Goal: Task Accomplishment & Management: Use online tool/utility

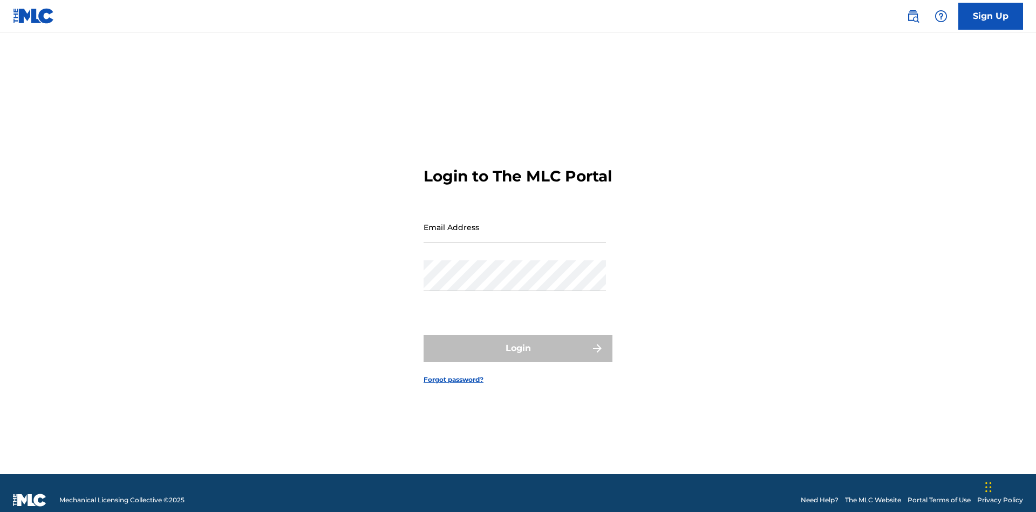
scroll to position [14, 0]
click at [515, 222] on input "Email Address" at bounding box center [515, 227] width 182 height 31
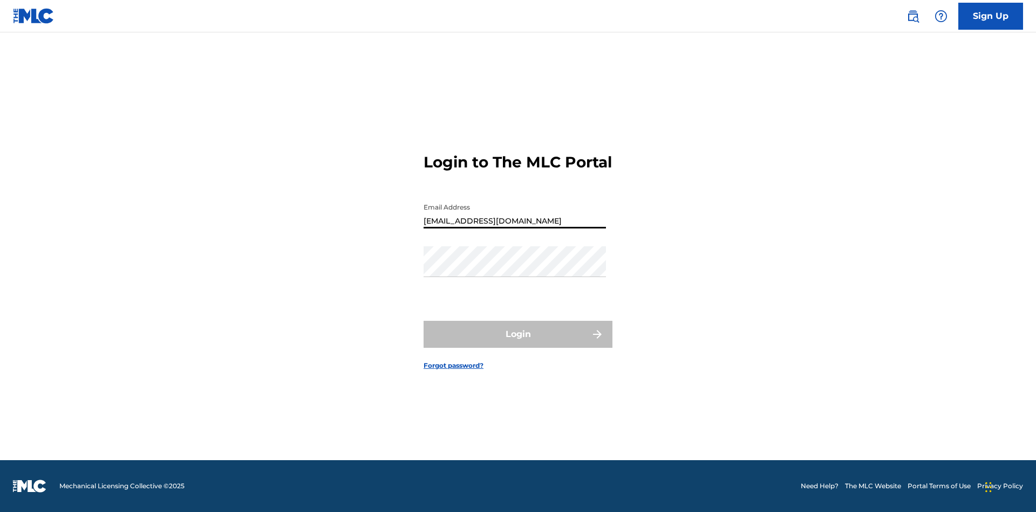
type input "[EMAIL_ADDRESS][DOMAIN_NAME]"
click at [518, 343] on button "Login" at bounding box center [518, 334] width 189 height 27
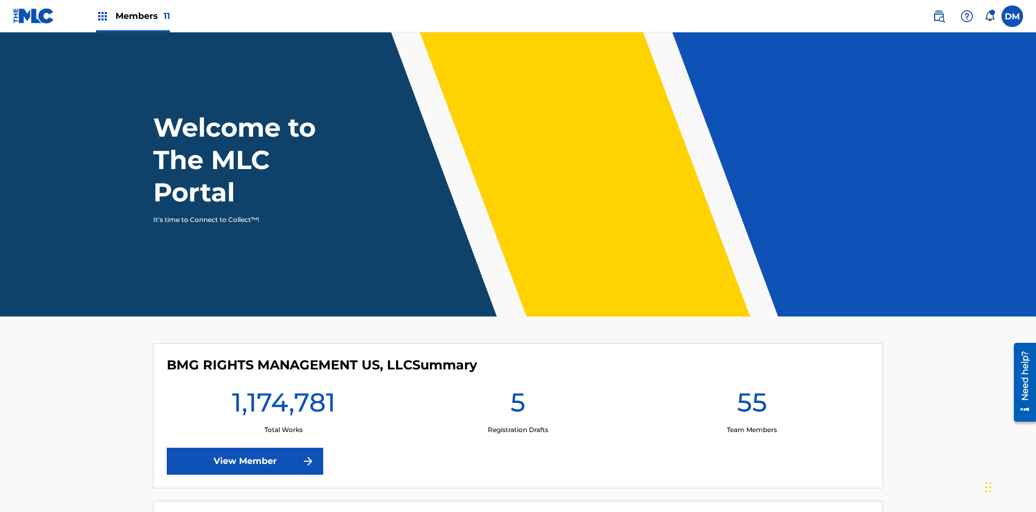
click at [133, 16] on span "Members 11" at bounding box center [143, 16] width 55 height 12
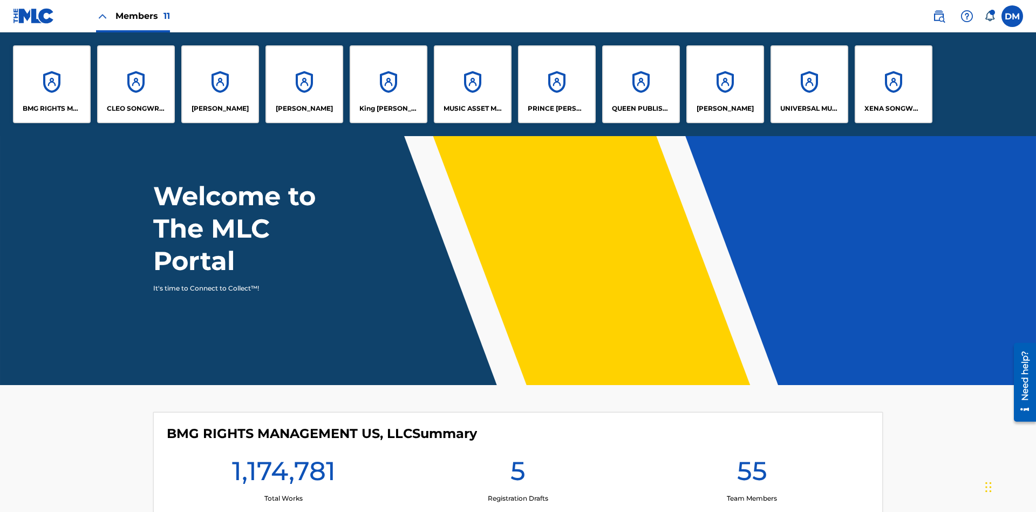
click at [809, 109] on p "UNIVERSAL MUSIC PUB GROUP" at bounding box center [810, 109] width 59 height 10
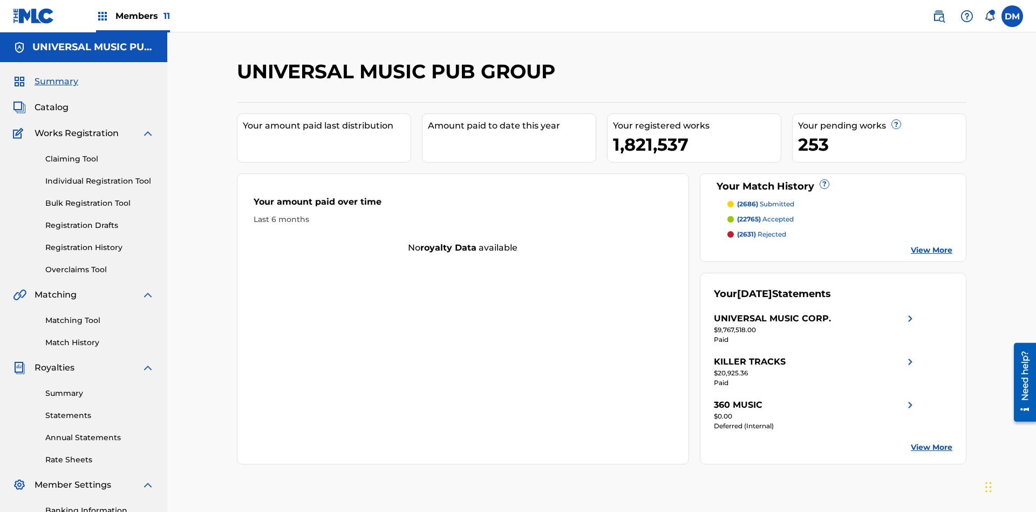
click at [100, 175] on link "Individual Registration Tool" at bounding box center [99, 180] width 109 height 11
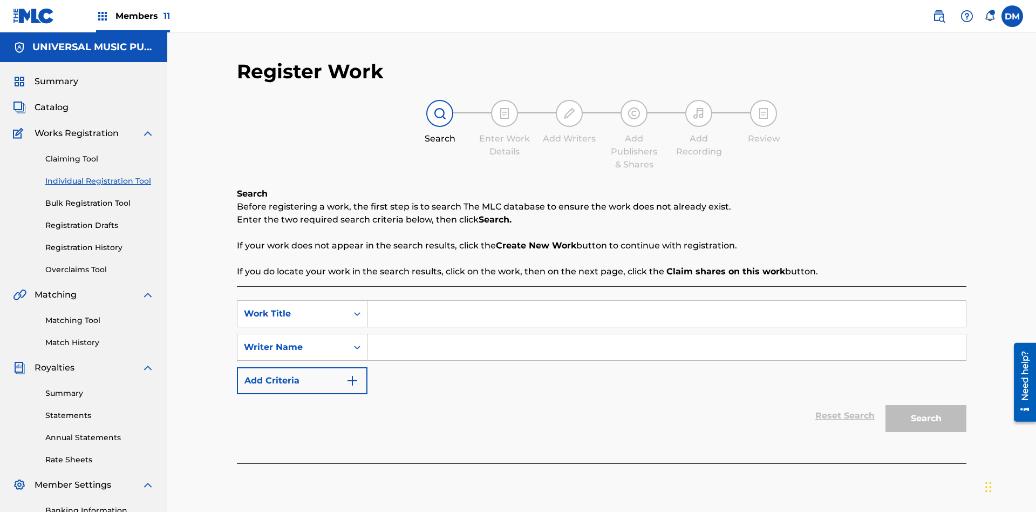
click at [667, 301] on input "Search Form" at bounding box center [667, 314] width 599 height 26
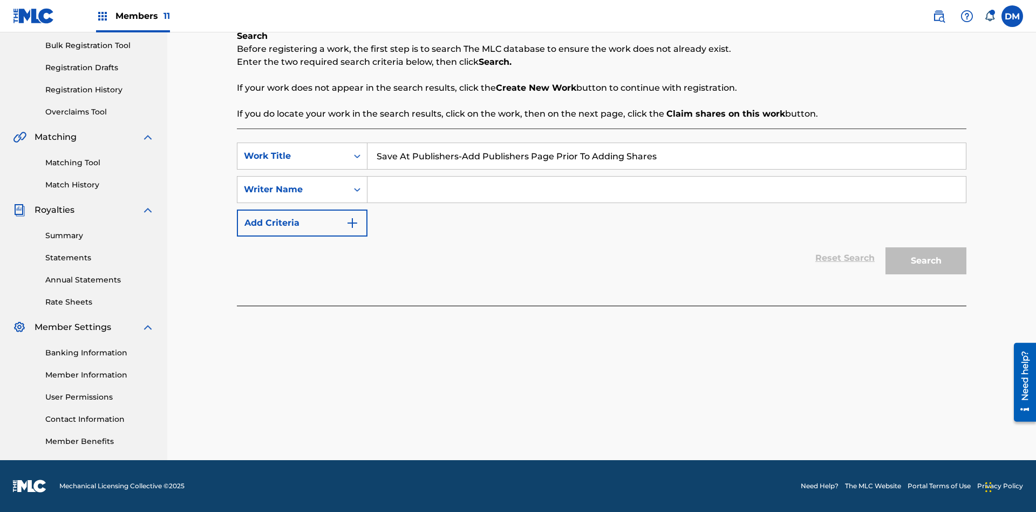
type input "Save At Publishers-Add Publishers Page Prior To Adding Shares"
click at [667, 189] on input "Search Form" at bounding box center [667, 190] width 599 height 26
type input "QWERTYUIOP"
click at [926, 261] on button "Search" at bounding box center [926, 260] width 81 height 27
